Goal: Task Accomplishment & Management: Use online tool/utility

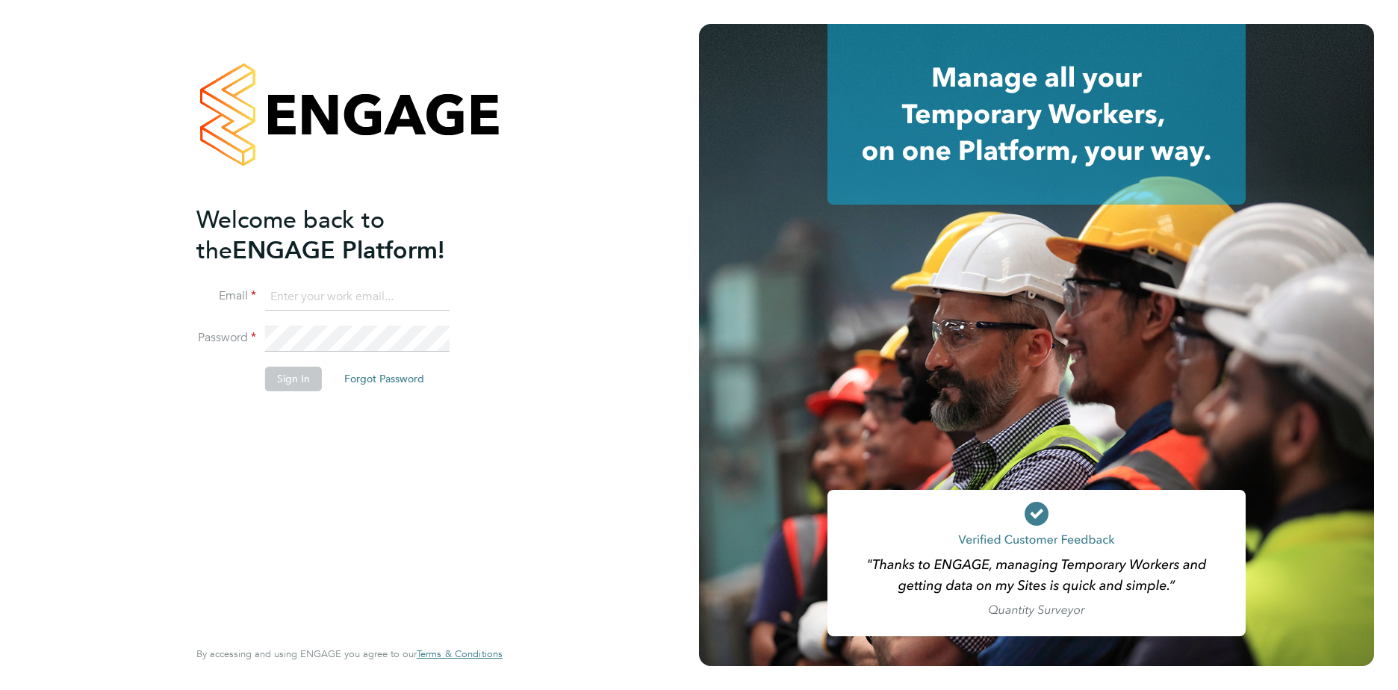
type input "gauri.gautam@vgcgroup.co.uk"
click at [294, 372] on button "Sign In" at bounding box center [293, 379] width 57 height 24
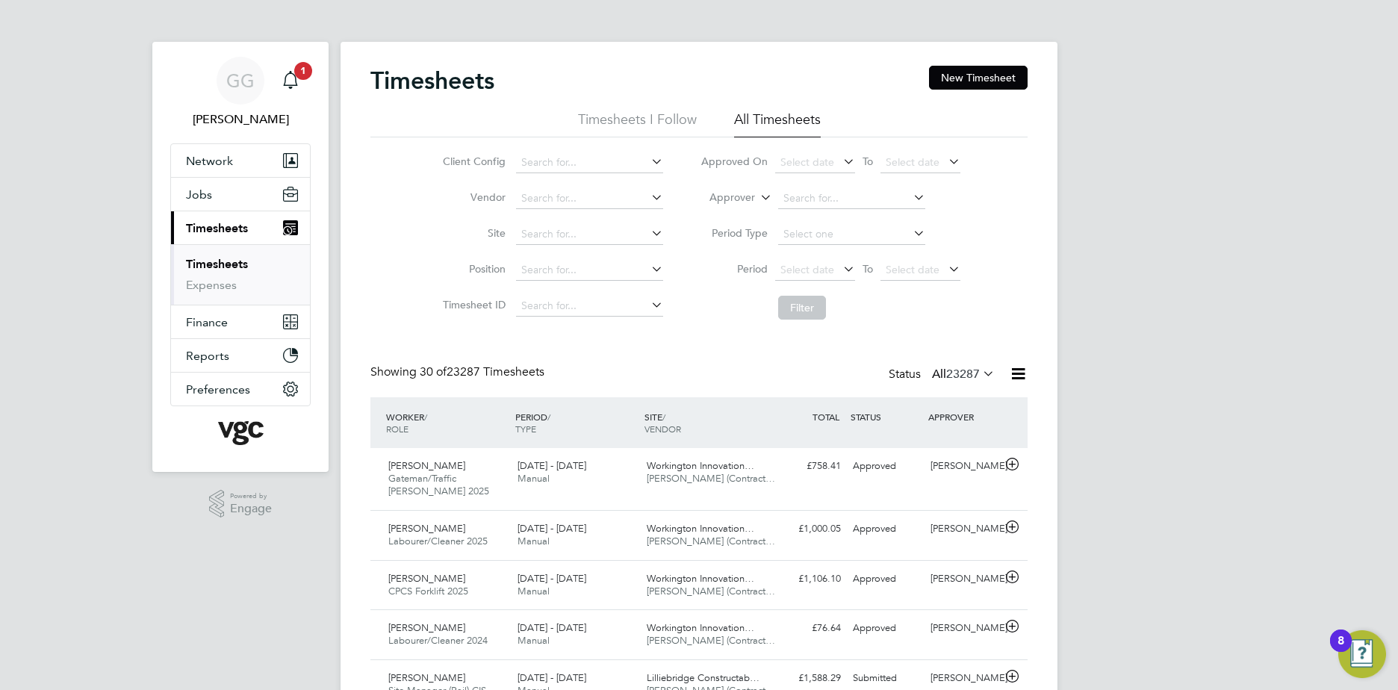
click at [720, 201] on label "Approver" at bounding box center [721, 197] width 67 height 15
click at [734, 213] on li "Worker" at bounding box center [718, 214] width 74 height 19
click at [820, 195] on input at bounding box center [851, 198] width 147 height 21
click at [836, 220] on li "[PERSON_NAME] rter" at bounding box center [851, 219] width 149 height 20
type input "[PERSON_NAME]"
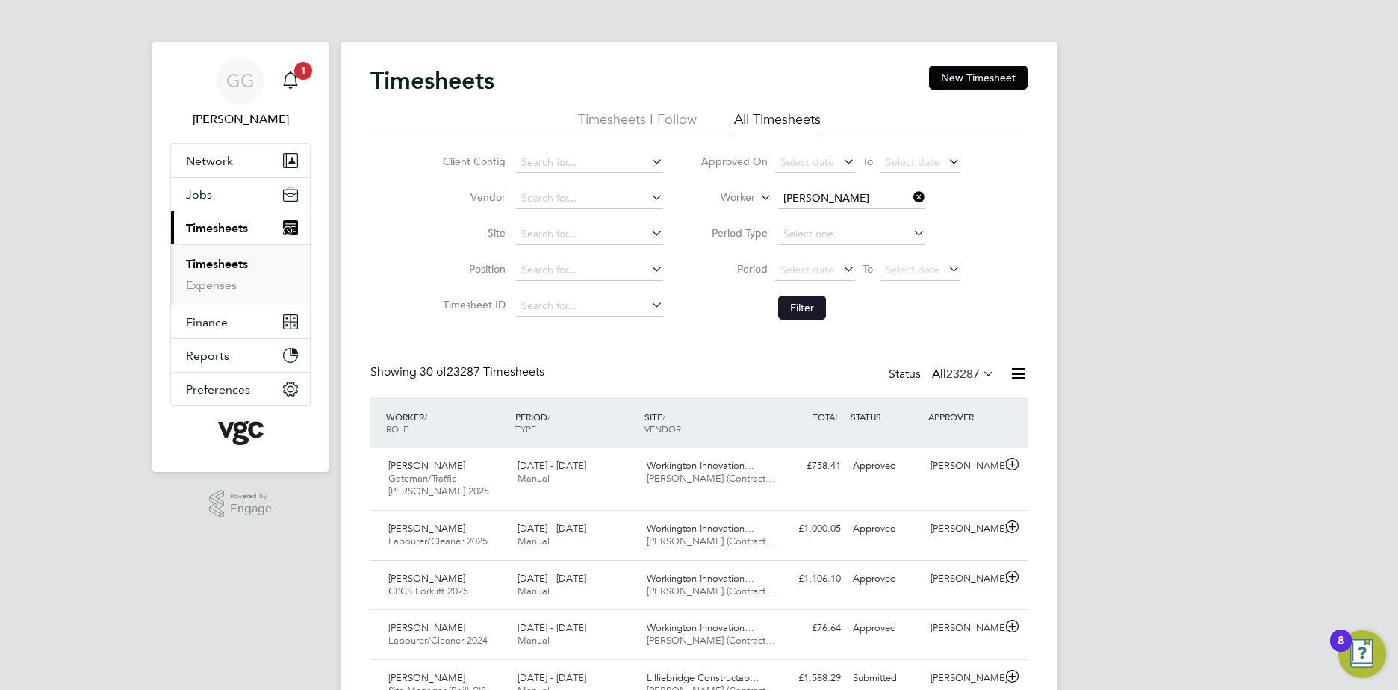
click at [802, 311] on button "Filter" at bounding box center [802, 308] width 48 height 24
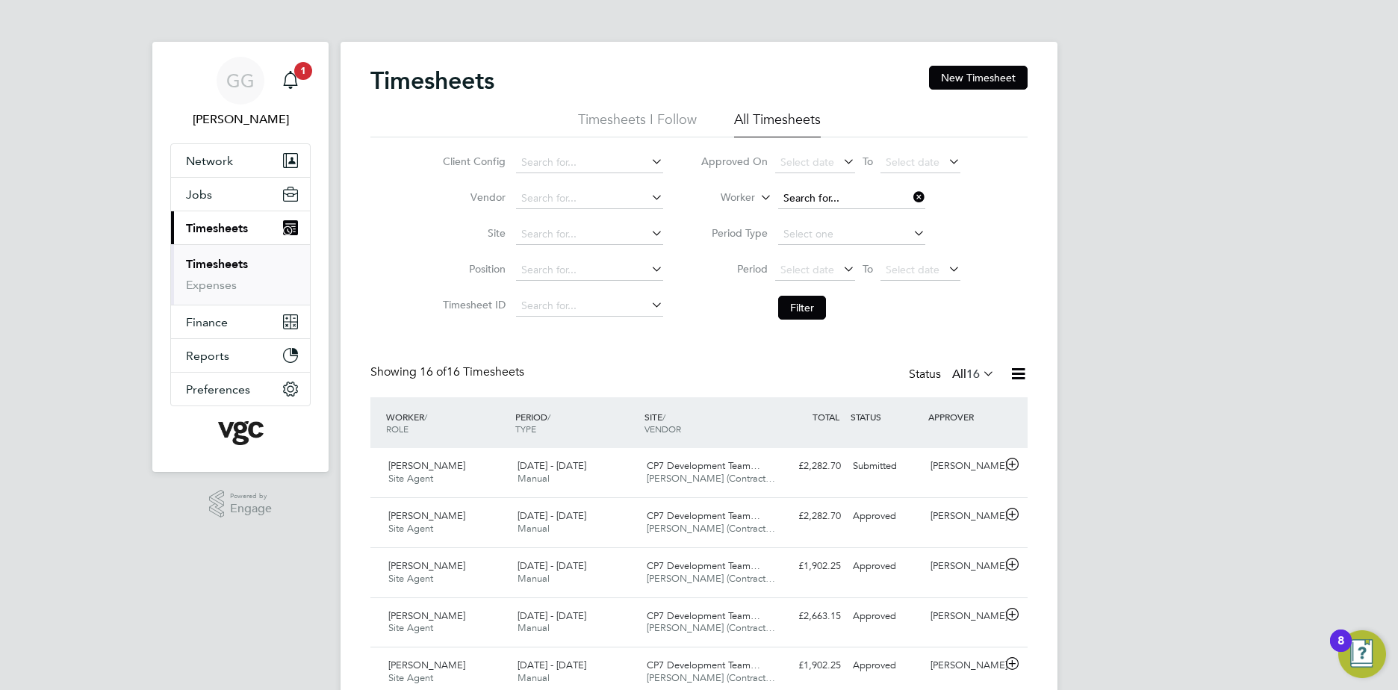
click at [821, 199] on input at bounding box center [851, 198] width 147 height 21
click at [865, 272] on li "Franc esca [PERSON_NAME]" at bounding box center [851, 280] width 149 height 20
type input "[PERSON_NAME]"
click at [788, 306] on button "Filter" at bounding box center [802, 308] width 48 height 24
click at [847, 200] on input at bounding box center [851, 198] width 147 height 21
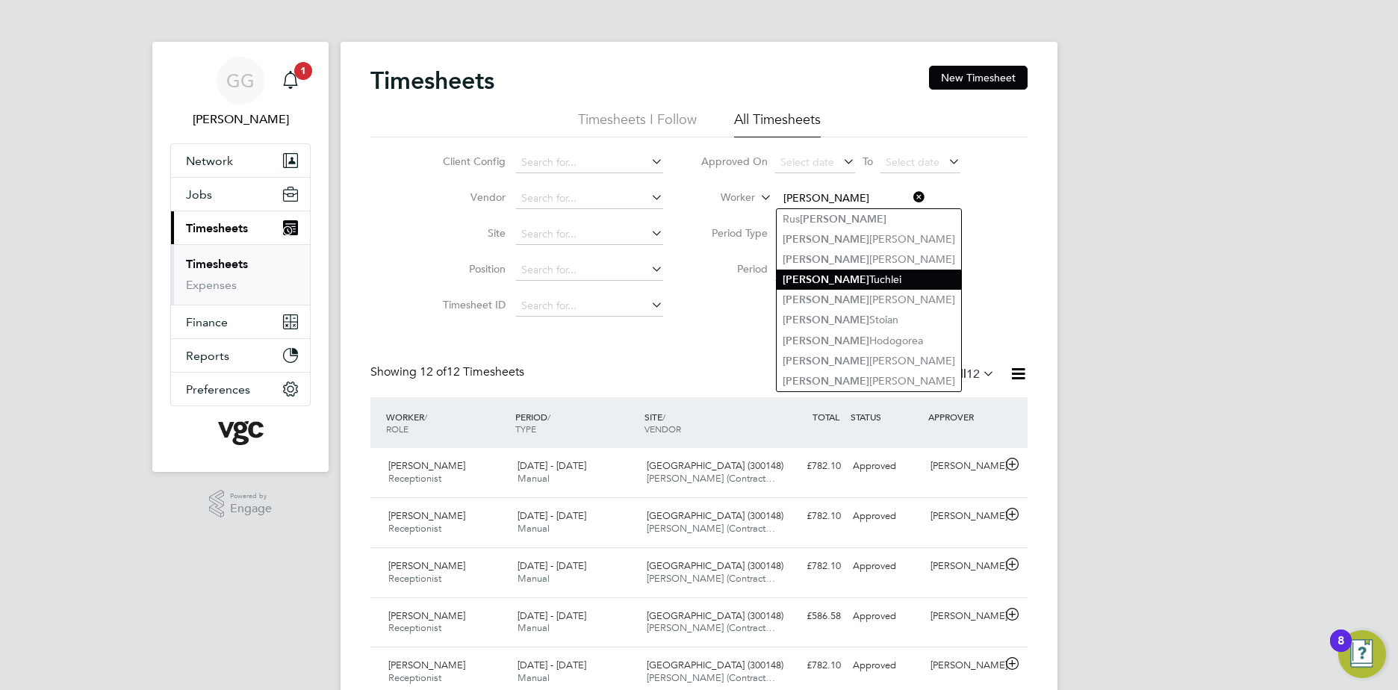
click at [840, 276] on li "[PERSON_NAME]" at bounding box center [869, 280] width 185 height 20
type input "[PERSON_NAME]"
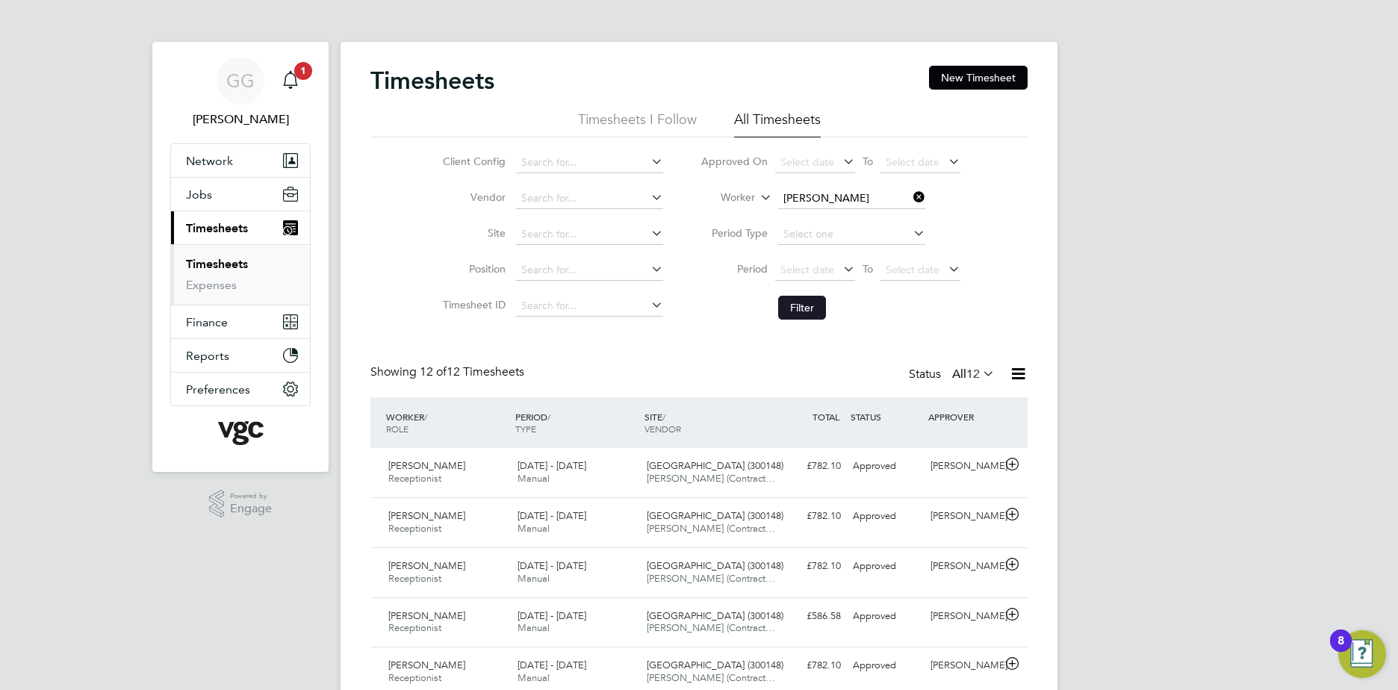
click at [796, 309] on button "Filter" at bounding box center [802, 308] width 48 height 24
click at [816, 190] on input at bounding box center [851, 198] width 147 height 21
click at [800, 219] on b "Maxim" at bounding box center [800, 219] width 34 height 13
type input "[PERSON_NAME]"
click at [796, 312] on button "Filter" at bounding box center [802, 308] width 48 height 24
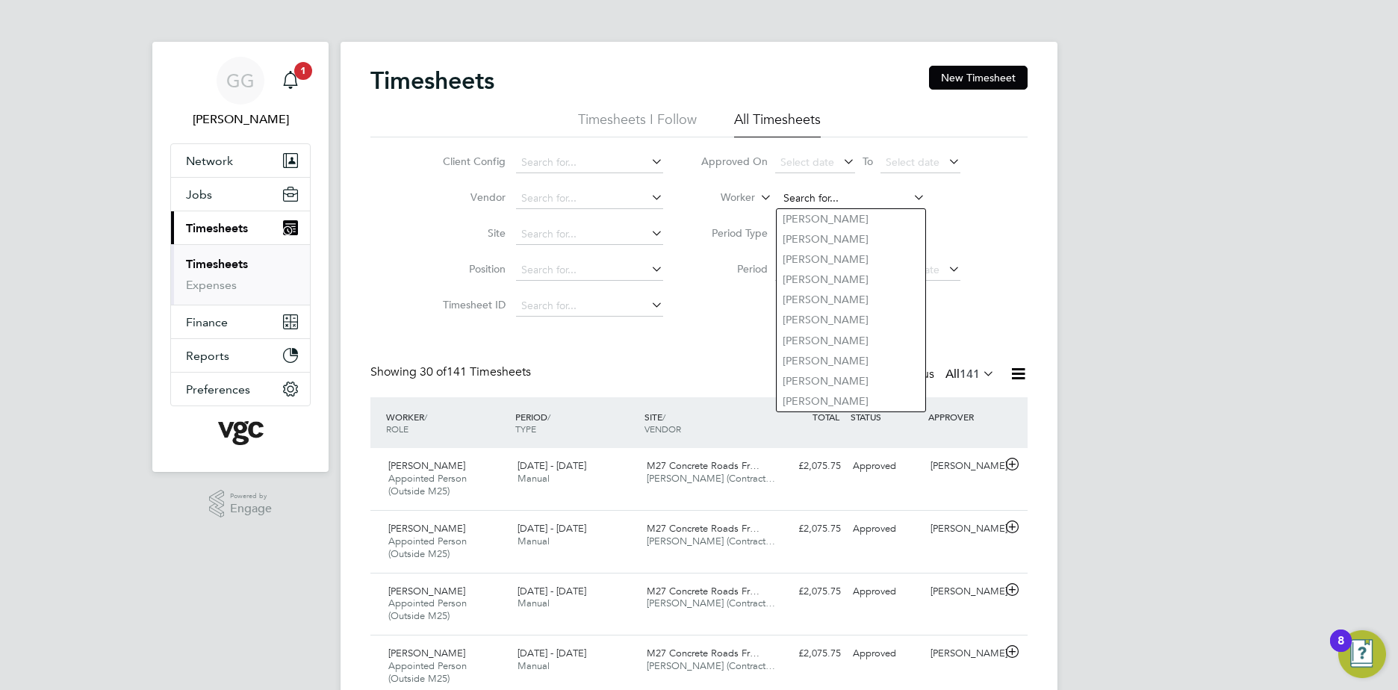
click at [825, 204] on input at bounding box center [851, 198] width 147 height 21
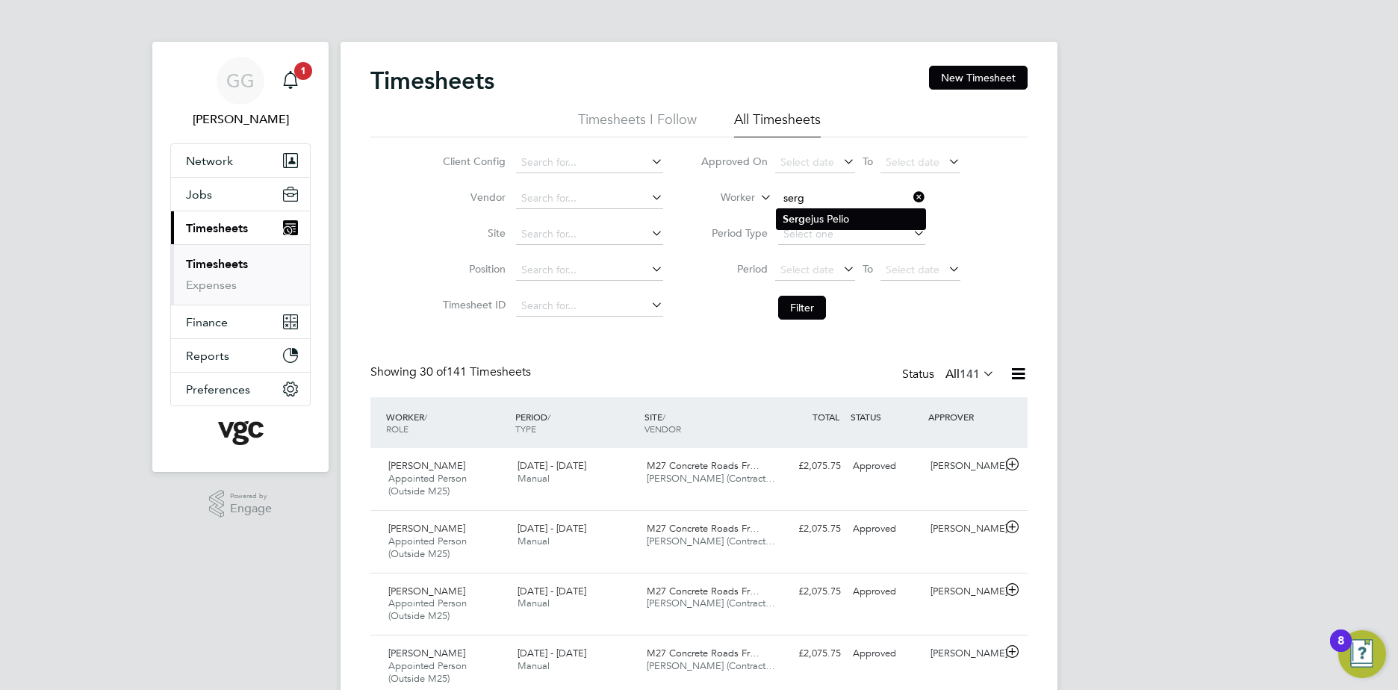
click at [799, 220] on b "Serg" at bounding box center [794, 219] width 22 height 13
type input "[PERSON_NAME]"
click at [794, 307] on button "Filter" at bounding box center [802, 308] width 48 height 24
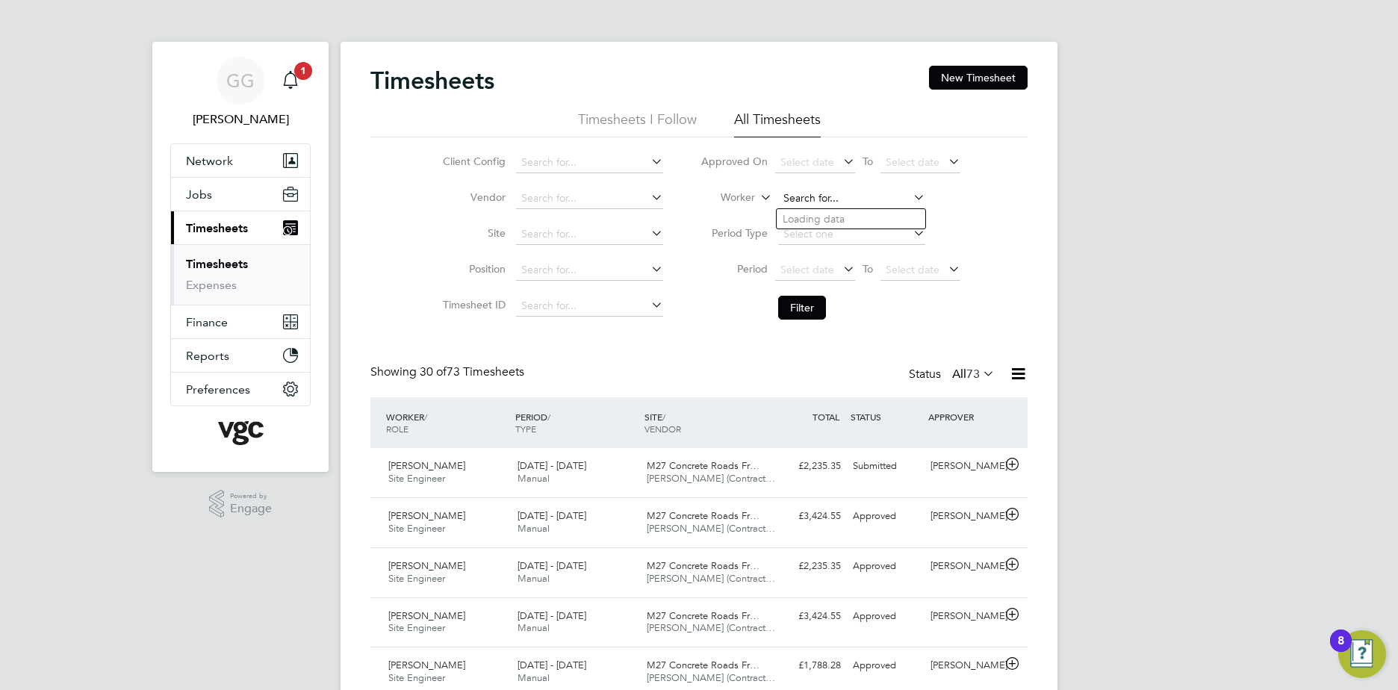
click at [837, 195] on input at bounding box center [851, 198] width 147 height 21
click at [840, 209] on li "[PERSON_NAME]" at bounding box center [851, 219] width 149 height 20
type input "[PERSON_NAME]"
click at [809, 300] on button "Filter" at bounding box center [802, 308] width 48 height 24
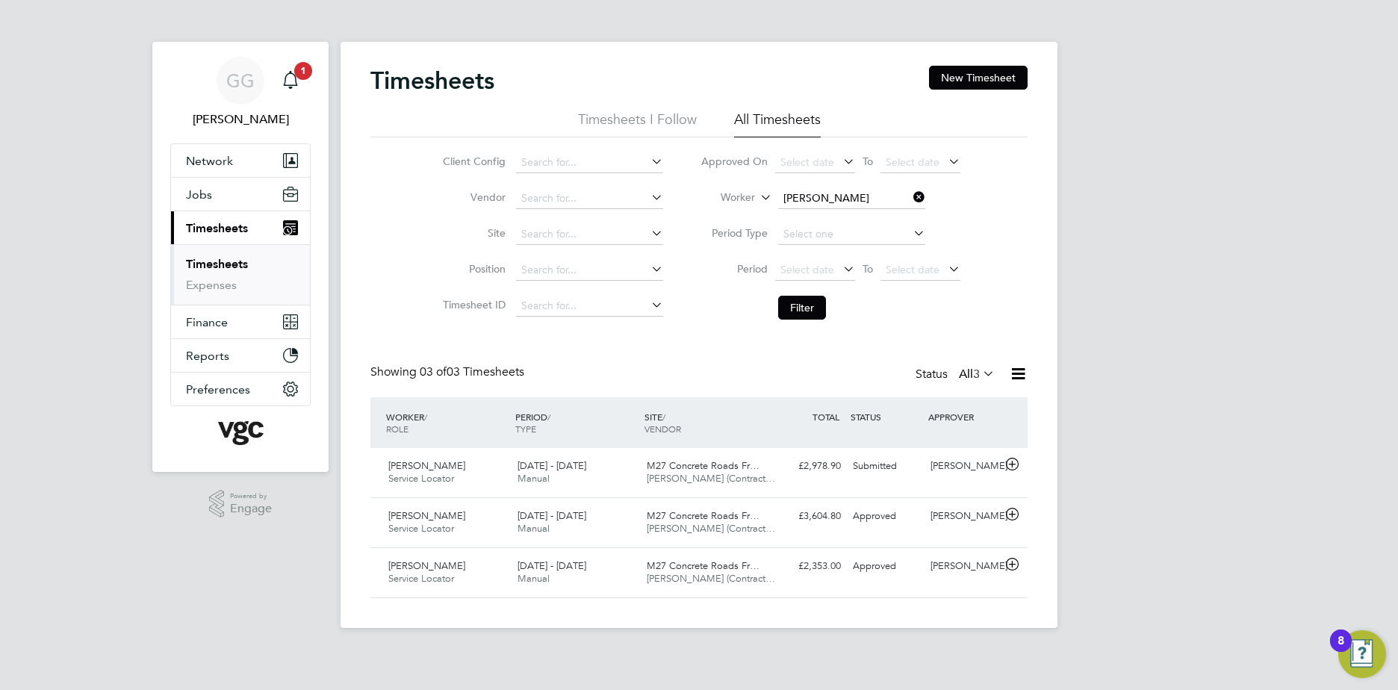
click at [795, 176] on li "Approved On Select date To Select date" at bounding box center [830, 163] width 297 height 36
click at [818, 206] on input at bounding box center [851, 198] width 147 height 21
click at [838, 214] on li "[PERSON_NAME] inson" at bounding box center [851, 219] width 149 height 20
type input "[PERSON_NAME]"
click at [807, 305] on button "Filter" at bounding box center [802, 308] width 48 height 24
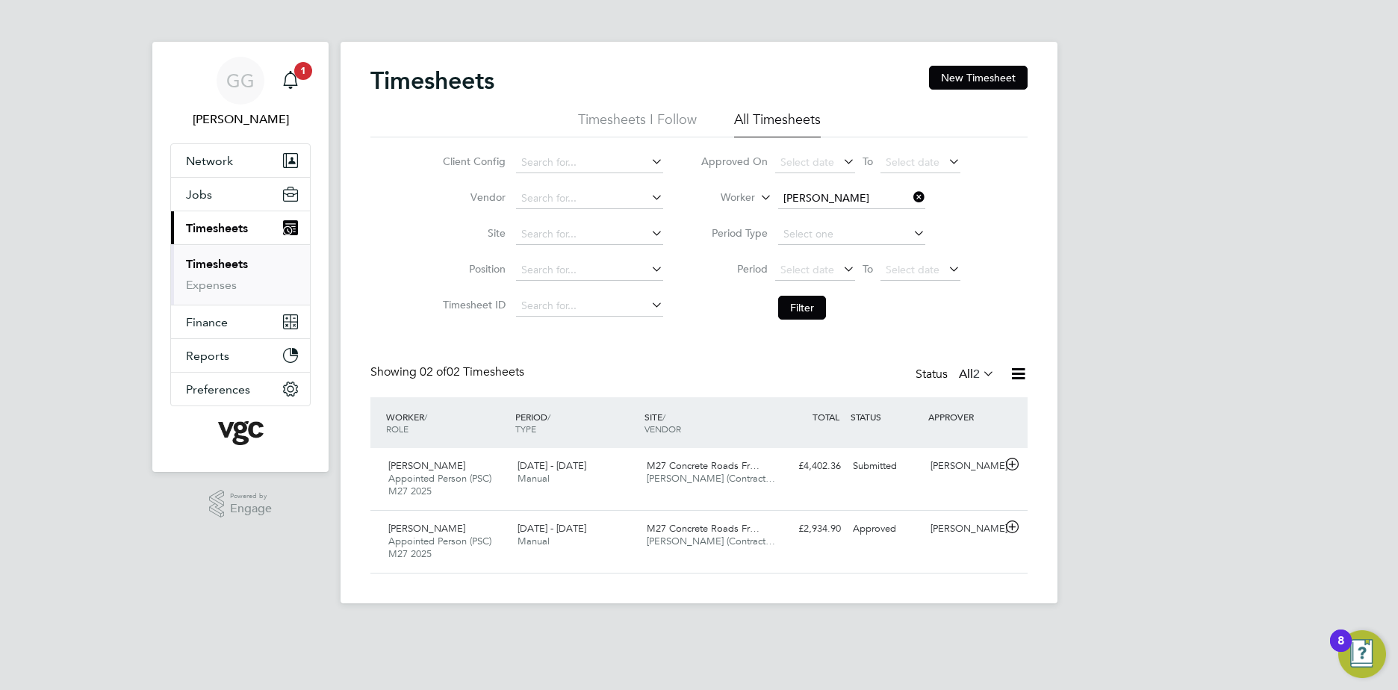
click at [819, 187] on li "Worker [PERSON_NAME]" at bounding box center [830, 199] width 297 height 36
click at [822, 196] on input at bounding box center [851, 198] width 147 height 21
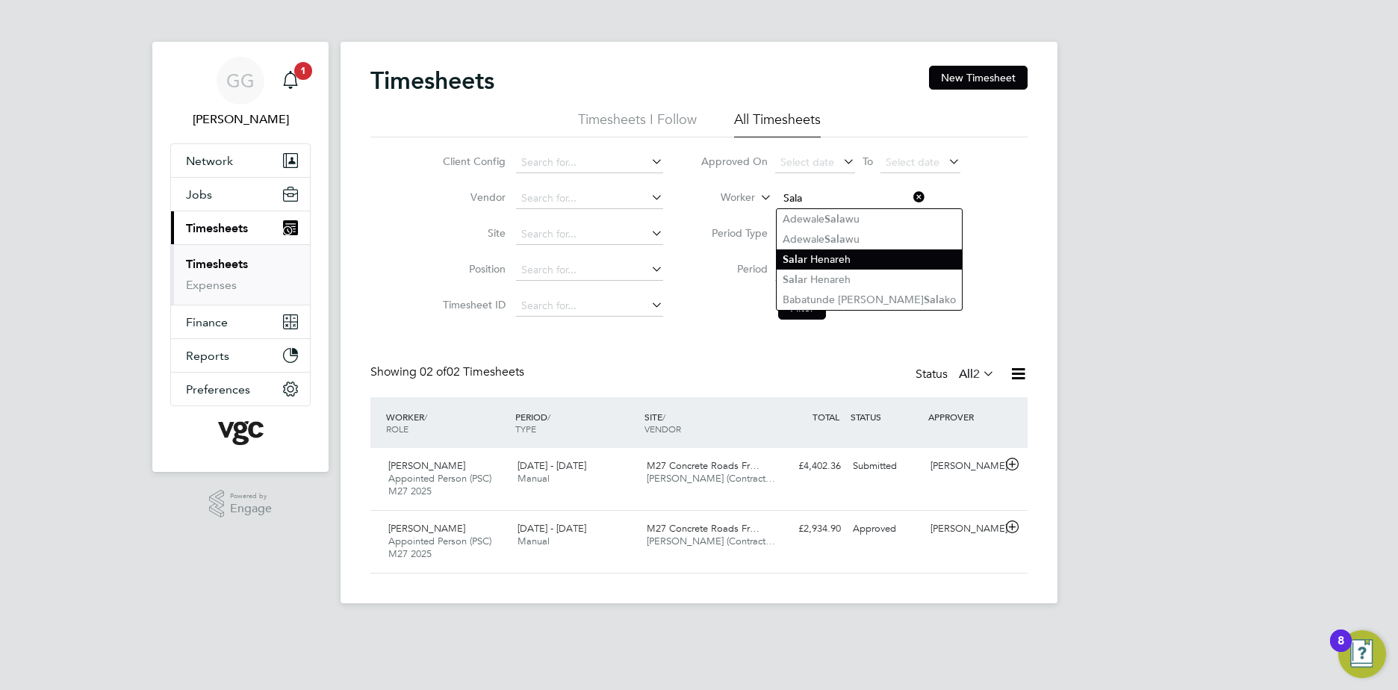
click at [830, 259] on li "Sala r Henareh" at bounding box center [869, 259] width 185 height 20
type input "Salar Henareh"
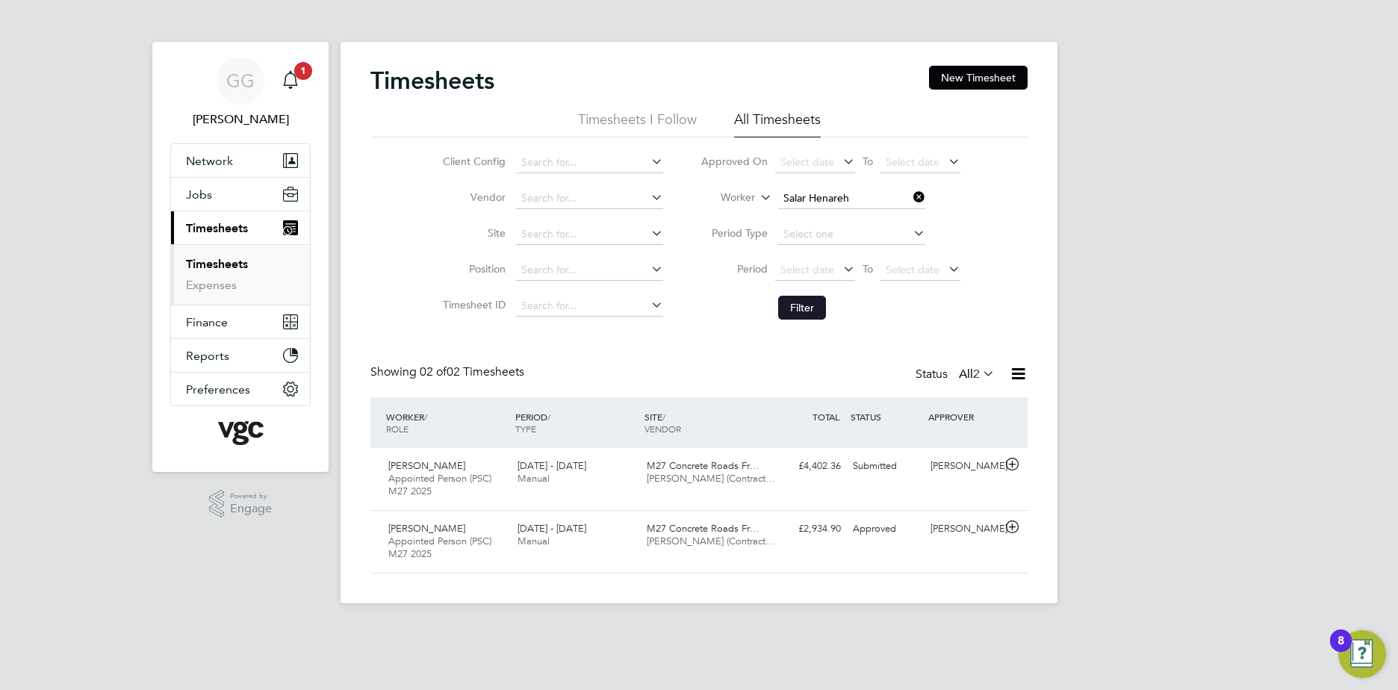
click at [808, 306] on button "Filter" at bounding box center [802, 308] width 48 height 24
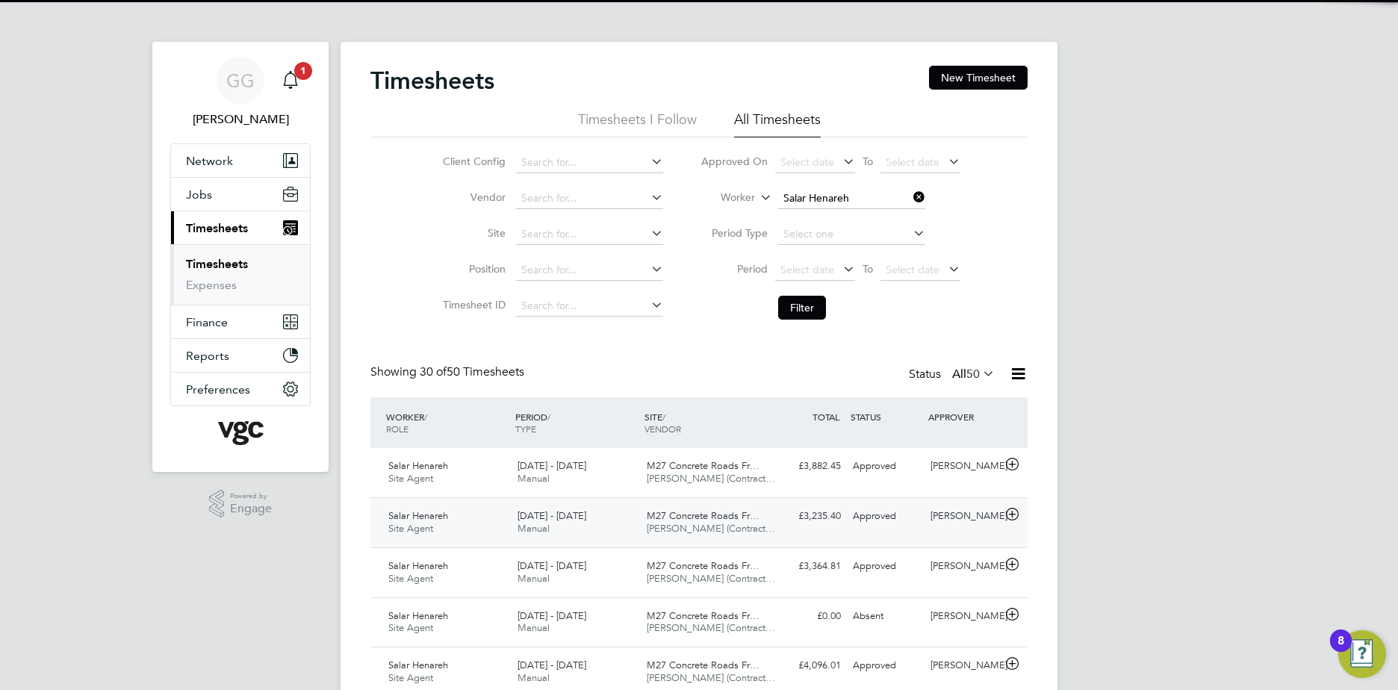
scroll to position [38, 130]
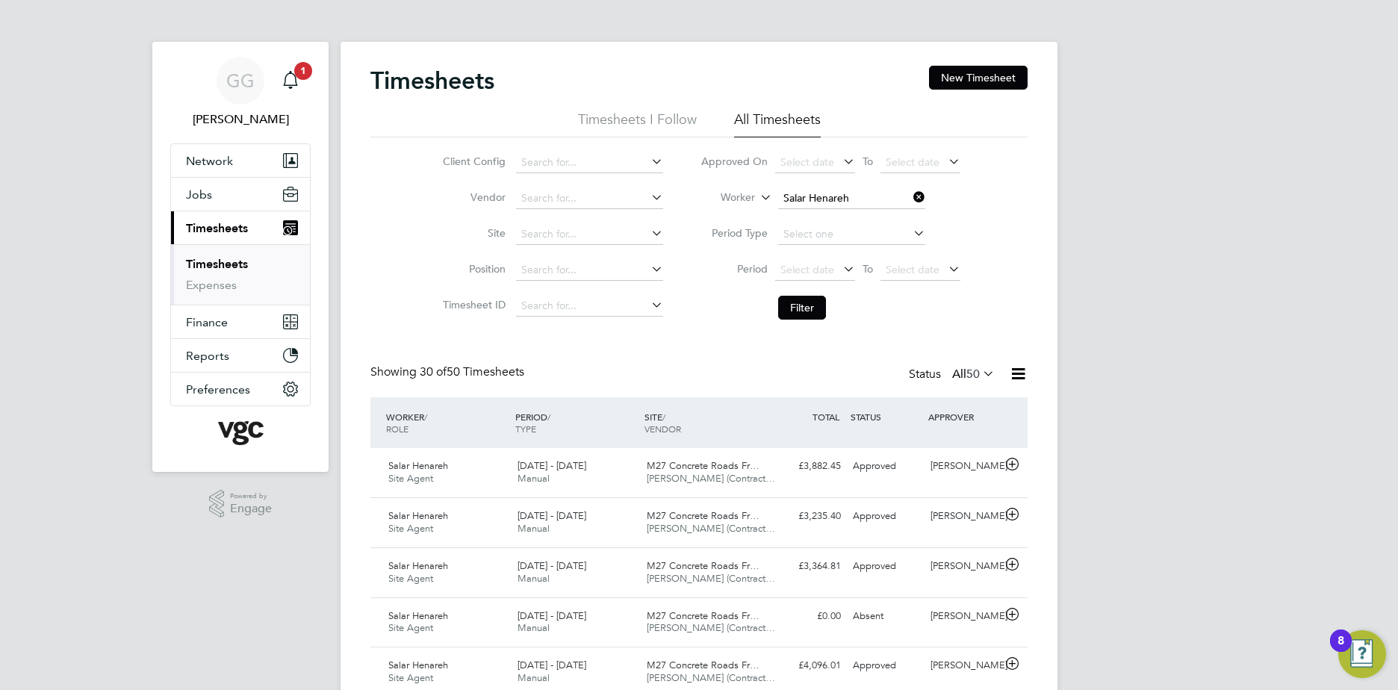
click at [799, 187] on li "Worker Salar Henareh" at bounding box center [830, 199] width 297 height 36
click at [805, 199] on input "Salar Henareh" at bounding box center [851, 198] width 147 height 21
click at [821, 214] on li "[PERSON_NAME]" at bounding box center [851, 219] width 149 height 20
type input "[PERSON_NAME]"
click at [789, 303] on button "Filter" at bounding box center [802, 308] width 48 height 24
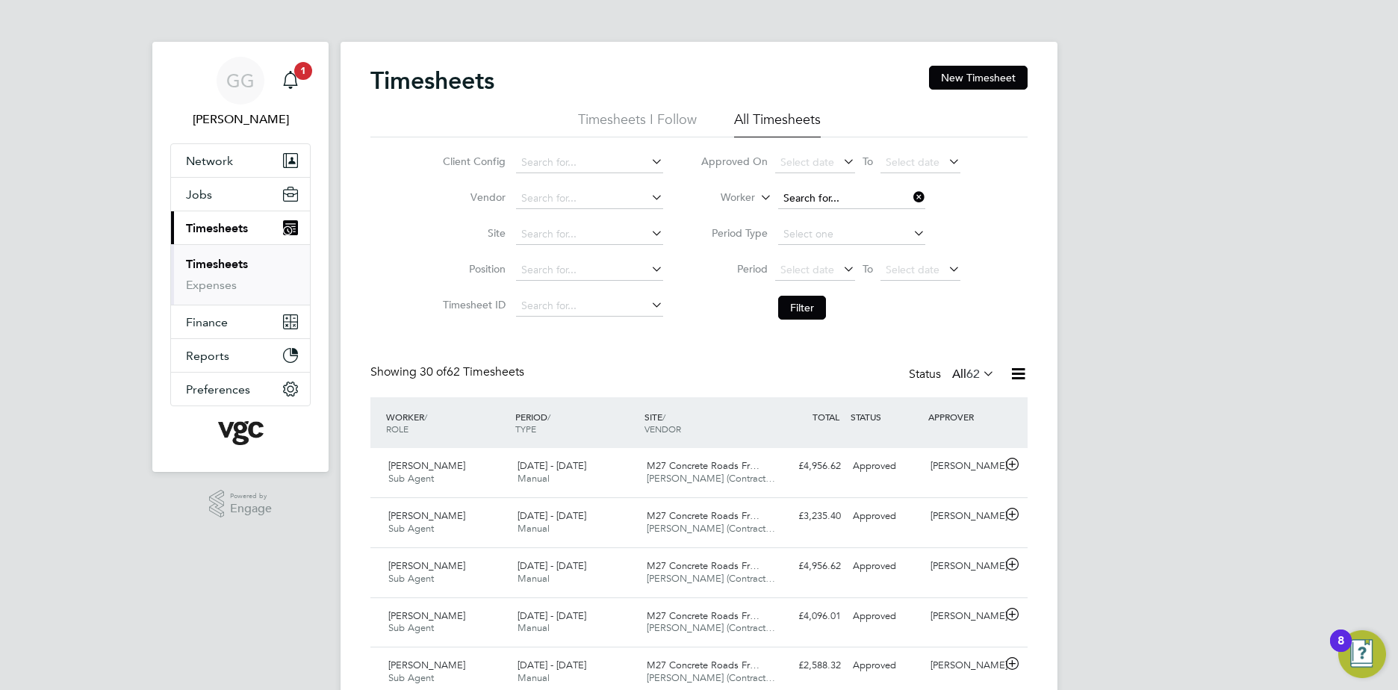
click at [848, 193] on input at bounding box center [851, 198] width 147 height 21
click at [850, 220] on li "Mich ael [PERSON_NAME]" at bounding box center [851, 219] width 149 height 20
type input "[PERSON_NAME]"
click at [789, 303] on button "Filter" at bounding box center [802, 308] width 48 height 24
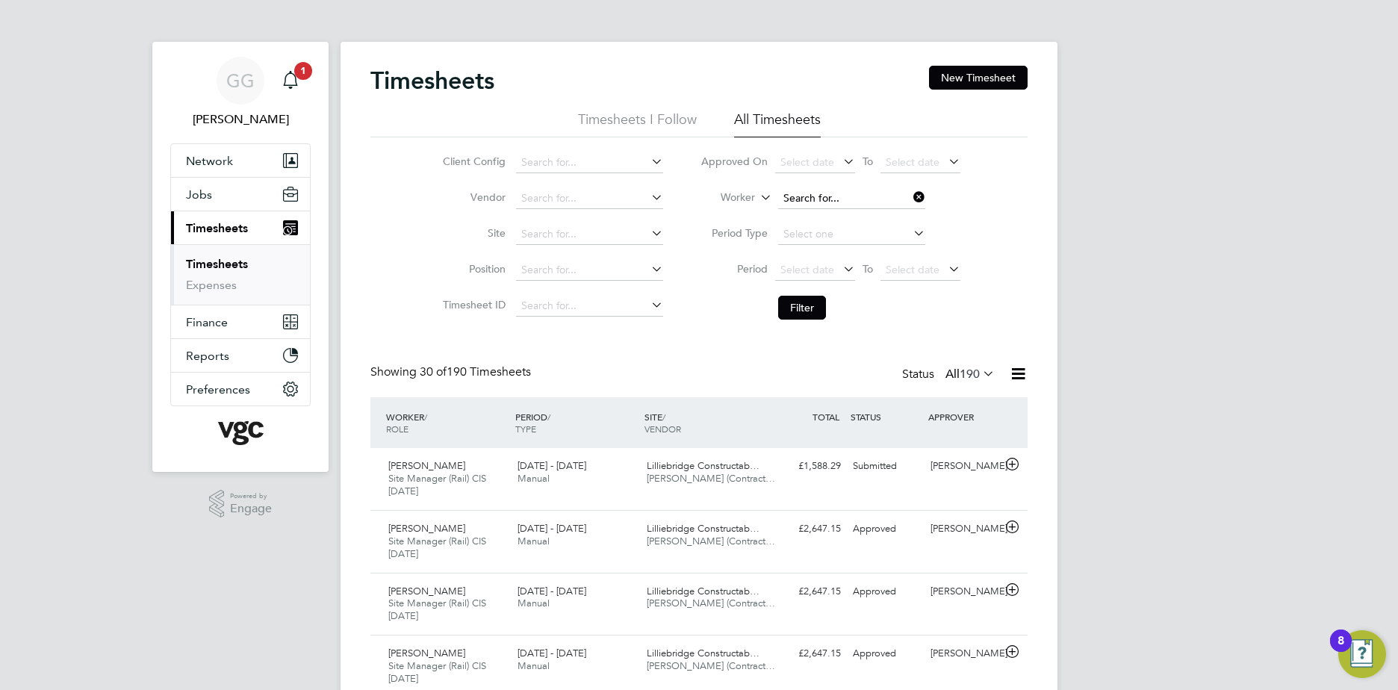
click at [821, 196] on input at bounding box center [851, 198] width 147 height 21
click at [831, 222] on li "[PERSON_NAME] [PERSON_NAME]" at bounding box center [851, 219] width 149 height 20
type input "[PERSON_NAME]"
click at [794, 304] on button "Filter" at bounding box center [802, 308] width 48 height 24
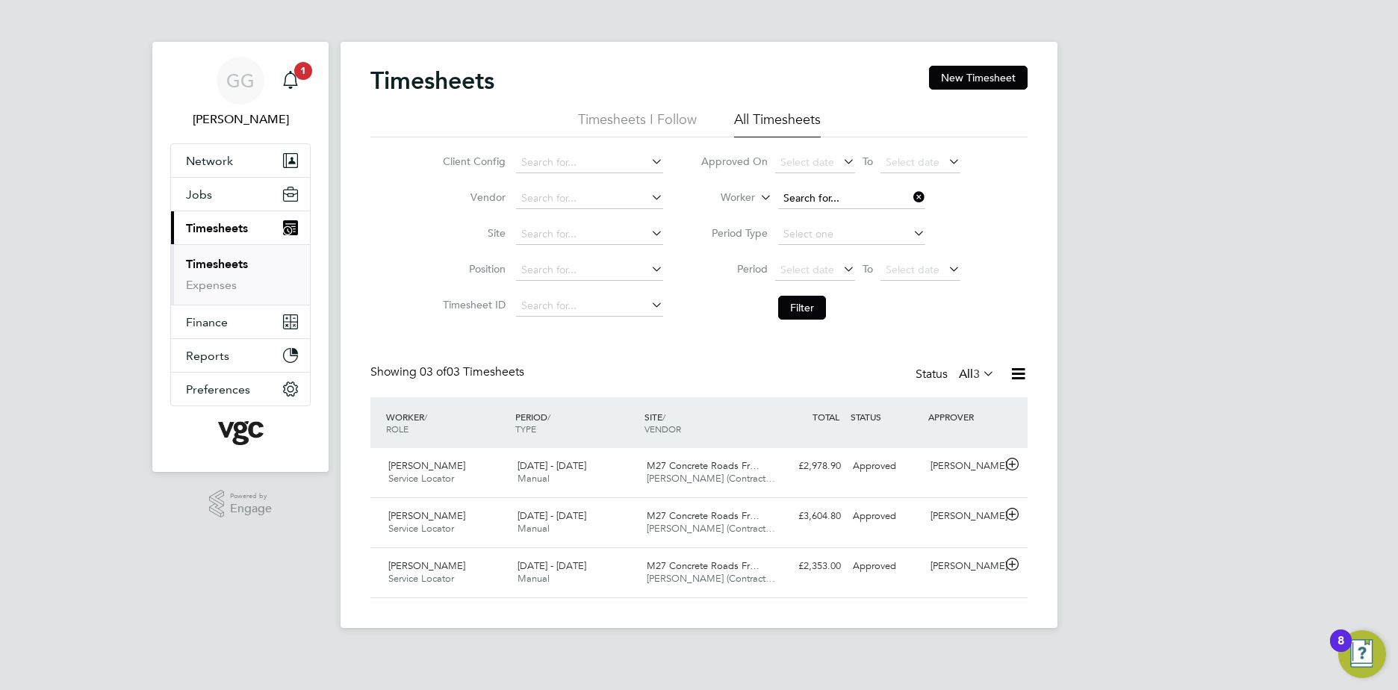
click at [822, 207] on input at bounding box center [851, 198] width 147 height 21
click at [857, 221] on li "[PERSON_NAME] er" at bounding box center [851, 219] width 149 height 20
type input "[PERSON_NAME]"
click at [800, 308] on button "Filter" at bounding box center [802, 308] width 48 height 24
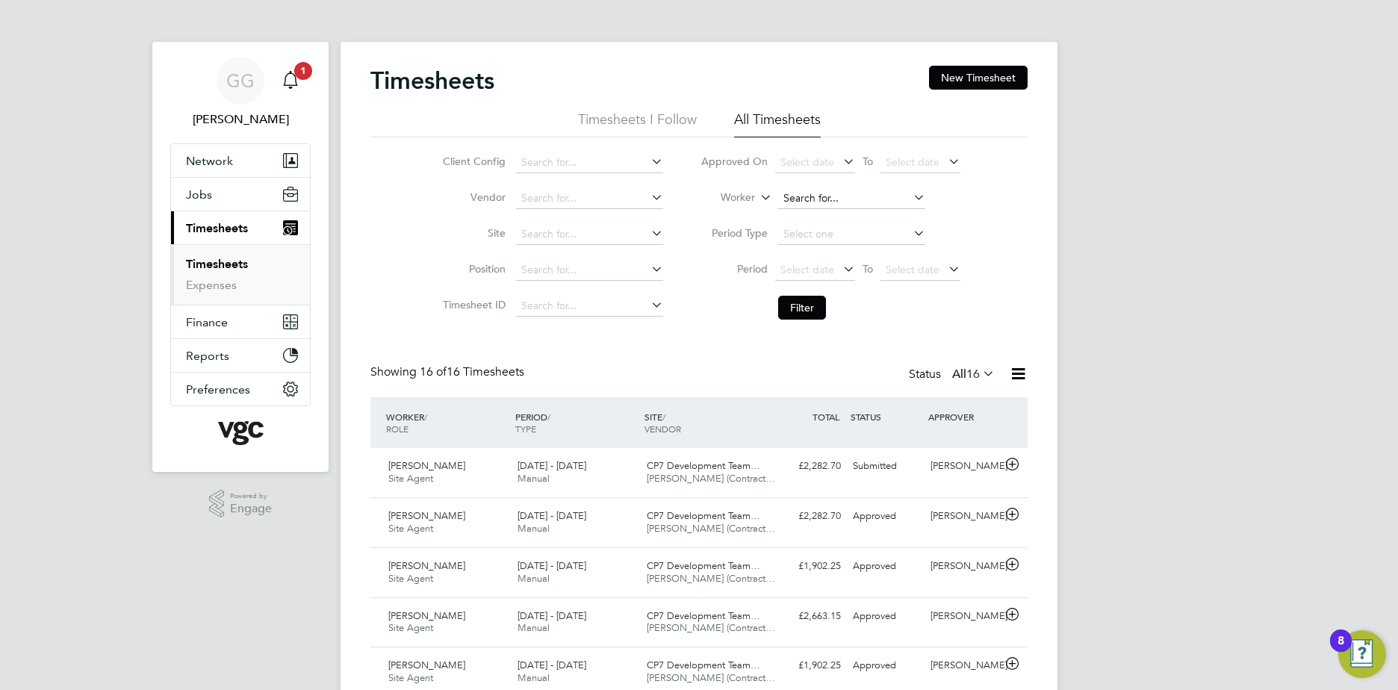
click at [852, 193] on input at bounding box center [851, 198] width 147 height 21
type input "maxim"
click at [863, 208] on ul "[PERSON_NAME]" at bounding box center [851, 219] width 150 height 22
click at [855, 218] on li "Period Type" at bounding box center [830, 235] width 297 height 36
click at [844, 190] on input at bounding box center [851, 198] width 147 height 21
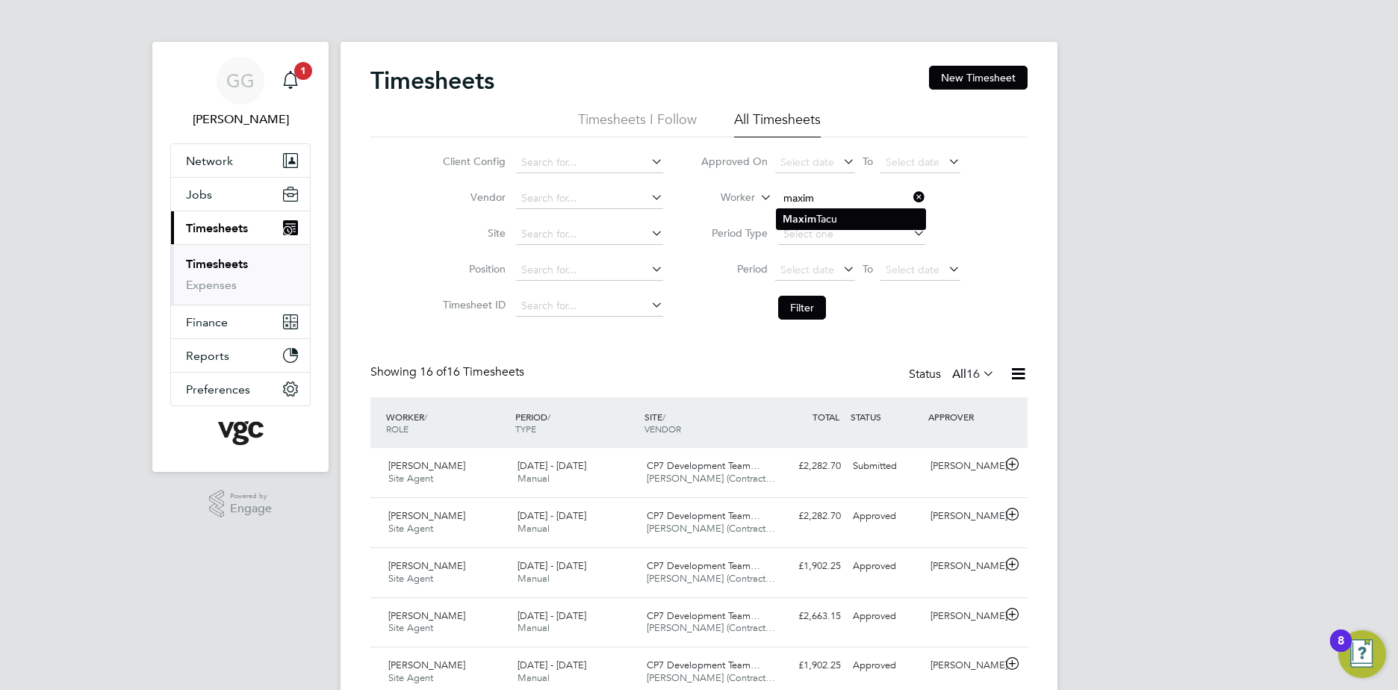
click at [823, 210] on li "[PERSON_NAME]" at bounding box center [851, 219] width 149 height 20
type input "[PERSON_NAME]"
click at [796, 297] on button "Filter" at bounding box center [802, 308] width 48 height 24
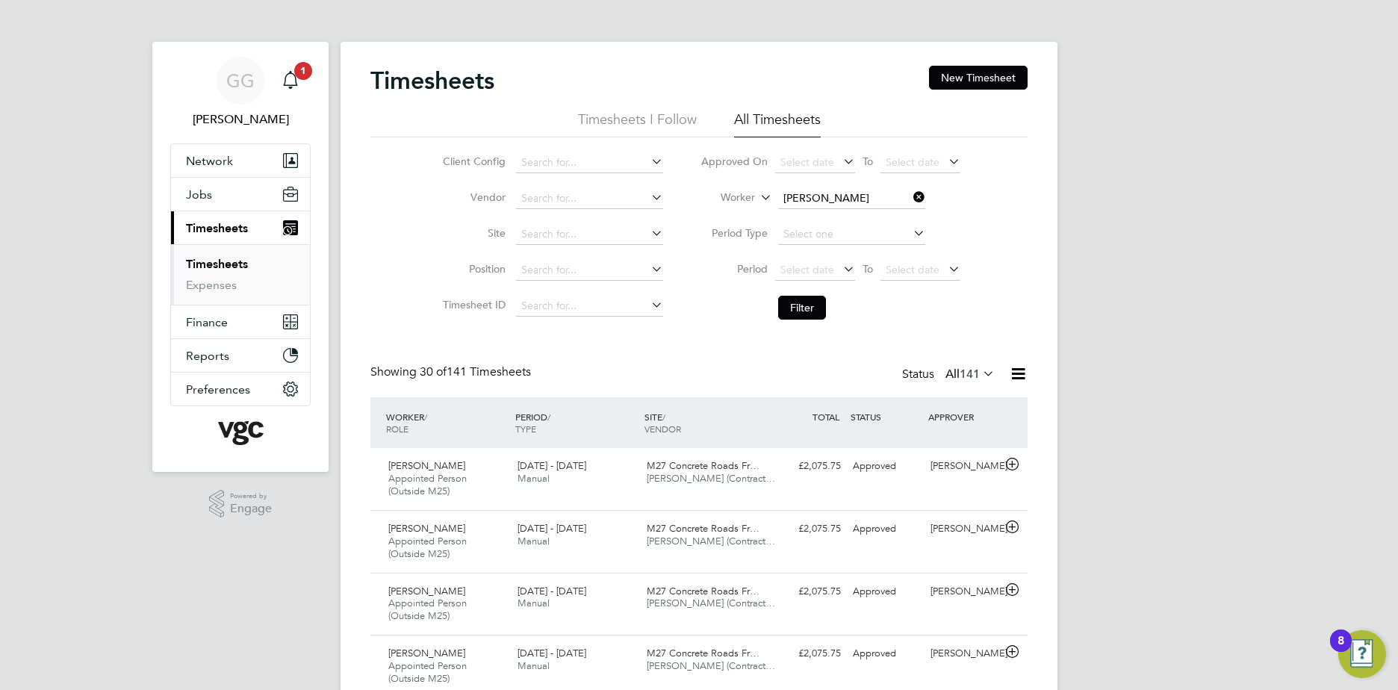
drag, startPoint x: 417, startPoint y: 13, endPoint x: 1103, endPoint y: 91, distance: 690.2
